Goal: Task Accomplishment & Management: Use online tool/utility

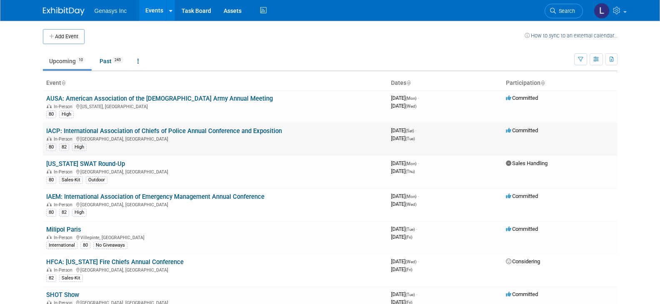
click at [75, 129] on link "IACP: International Association of Chiefs of Police Annual Conference and Expos…" at bounding box center [164, 130] width 236 height 7
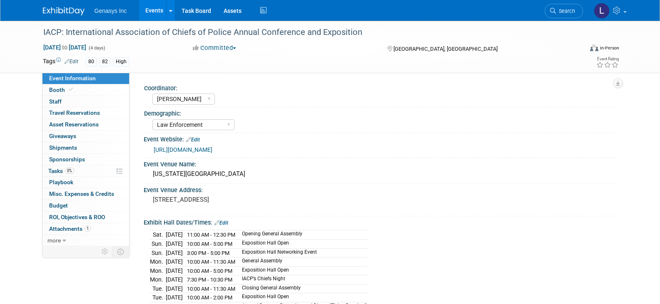
select select "[PERSON_NAME]"
select select "Law Enforcement"
select select "No"
click at [74, 92] on link "Booth" at bounding box center [85, 90] width 87 height 11
